Goal: Communication & Community: Answer question/provide support

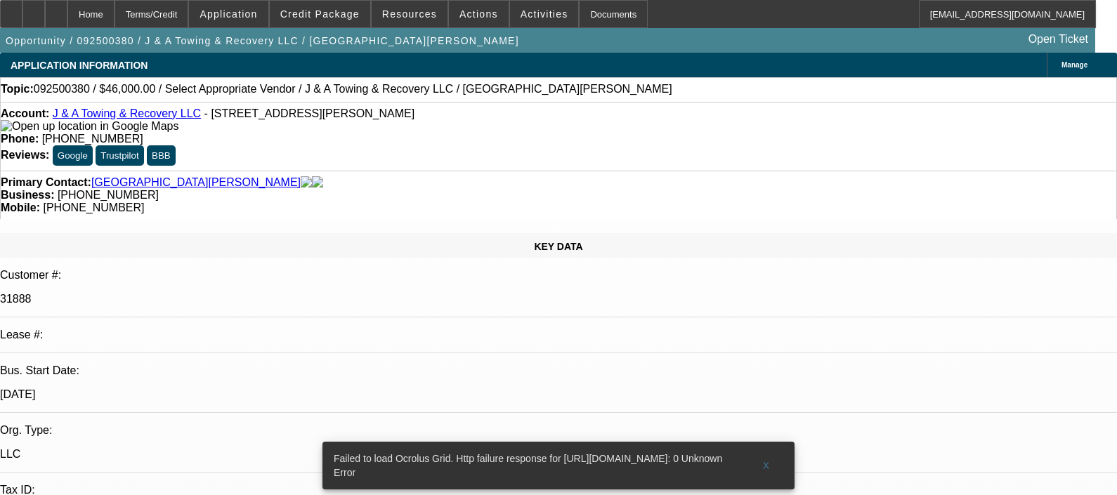
select select "0"
select select "2"
select select "0.1"
select select "4"
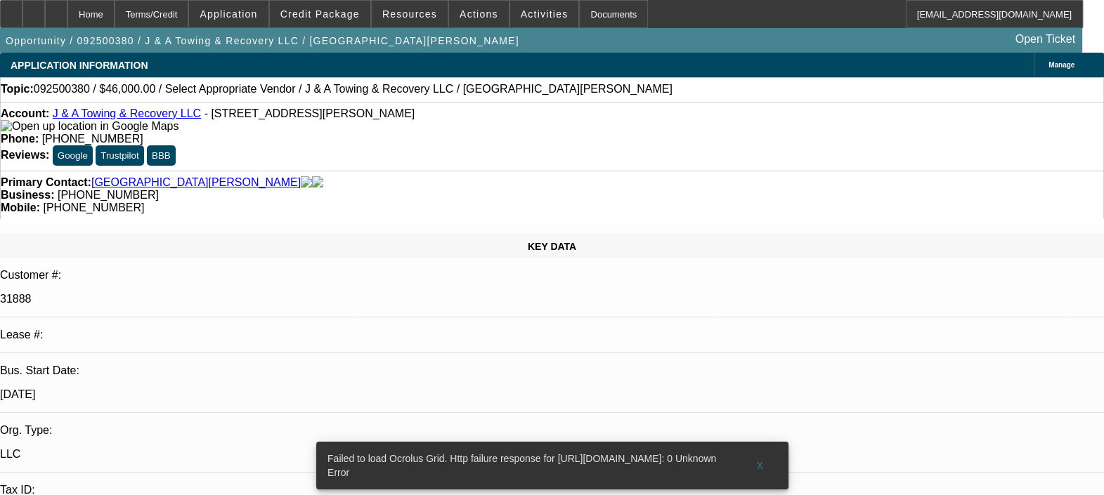
radio input "true"
type textarea "PAYMENT HISTORY IS GOOD ON THIS ONE. NO ISSUES FOUND. DEAL 02 AND 03 ARE NEW DE…"
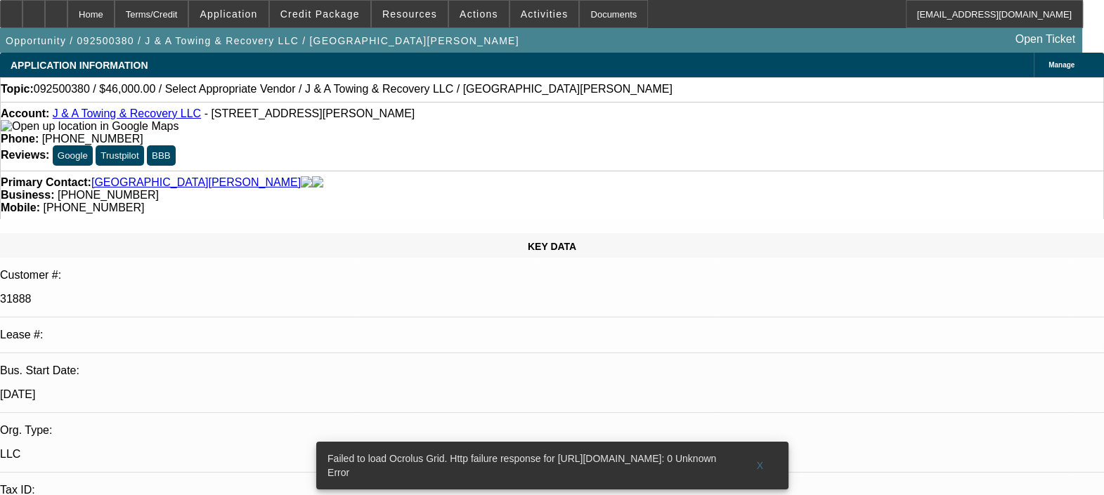
radio input "false"
radio input "true"
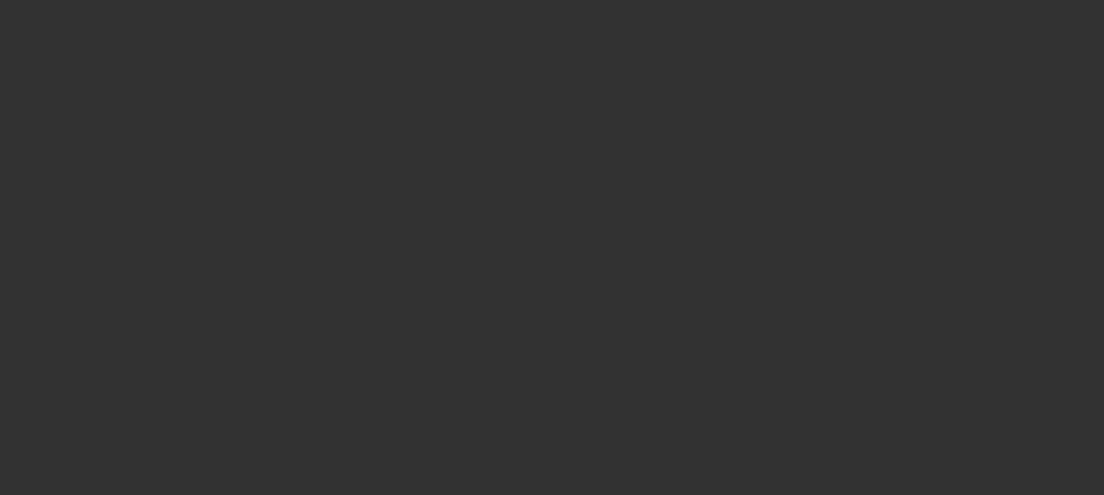
scroll to position [0, 0]
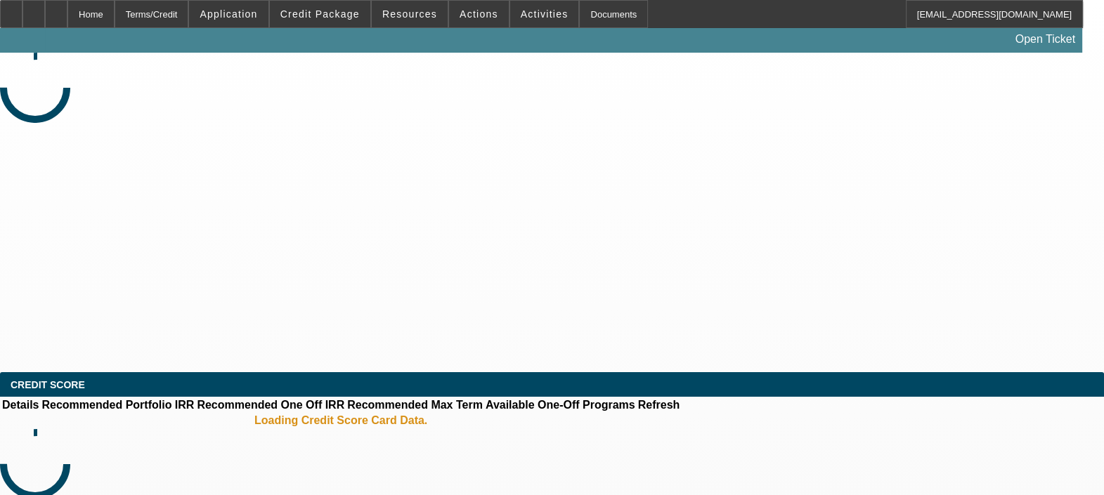
select select "0"
select select "2"
select select "0.1"
select select "4"
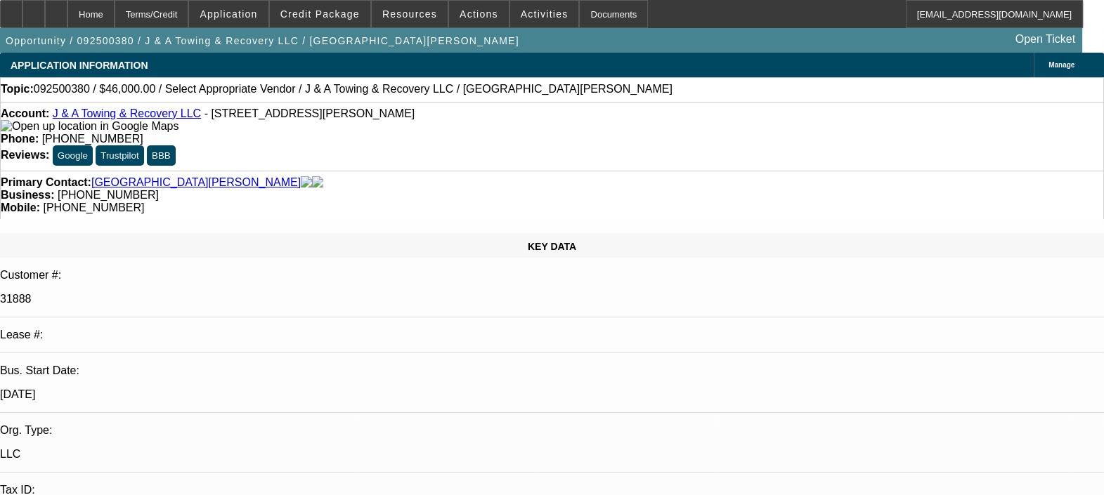
scroll to position [614, 0]
